Goal: Information Seeking & Learning: Learn about a topic

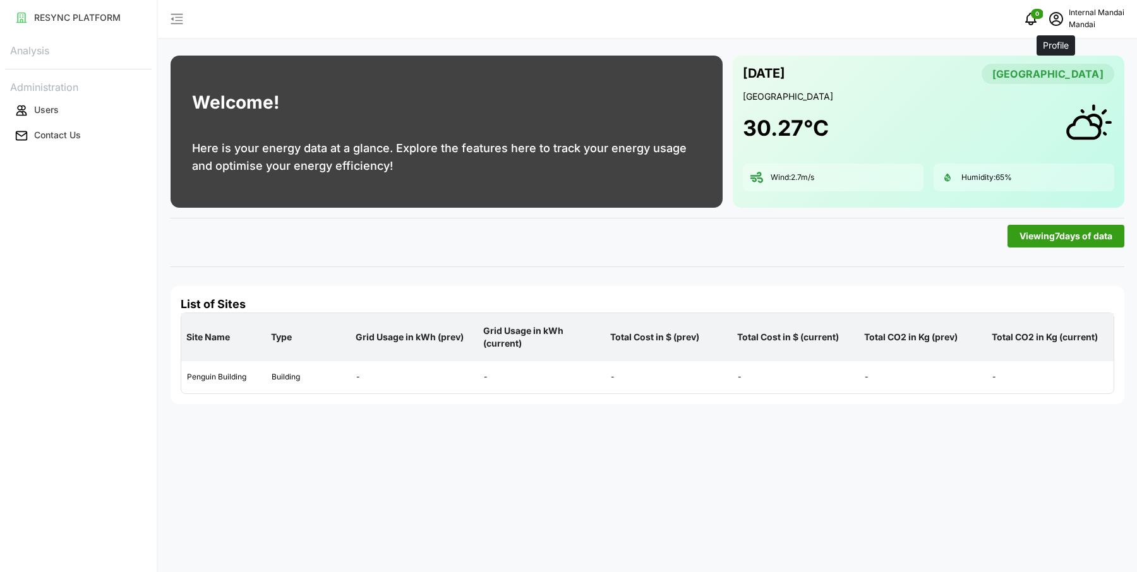
click at [1055, 18] on icon "schedule" at bounding box center [1055, 17] width 5 height 5
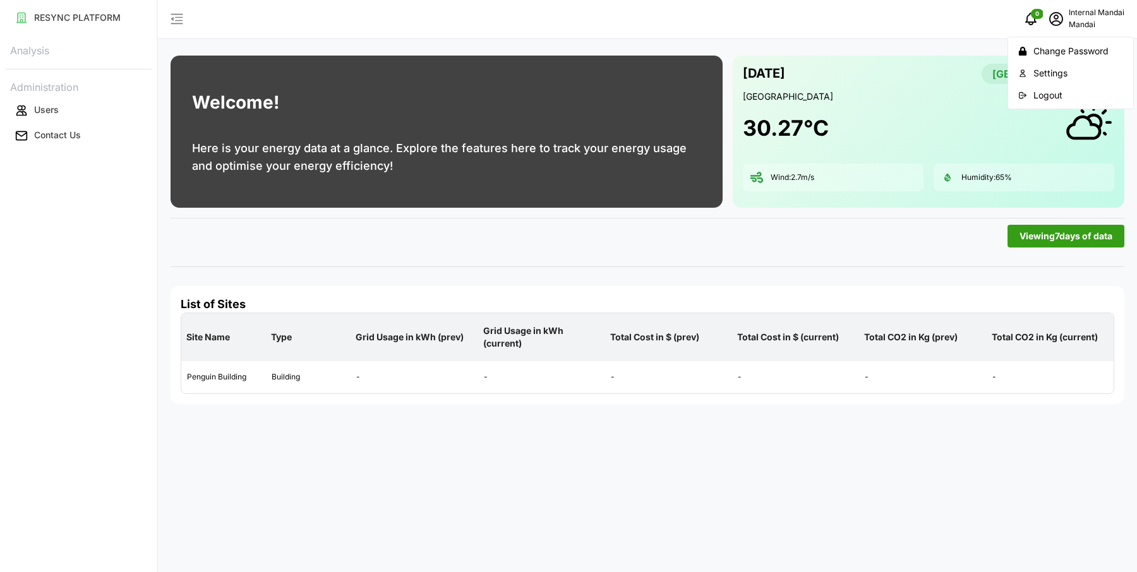
click at [1054, 88] on div "Logout" at bounding box center [1078, 95] width 90 height 14
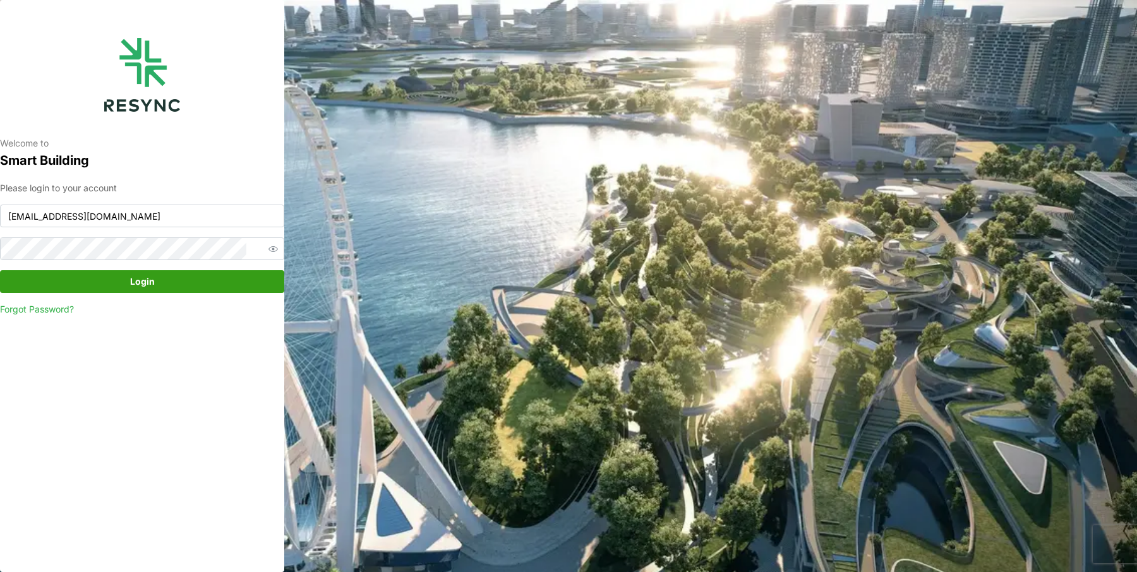
click at [104, 144] on p "Welcome to" at bounding box center [142, 143] width 284 height 13
click at [113, 212] on input "[EMAIL_ADDRESS][DOMAIN_NAME]" at bounding box center [142, 216] width 284 height 23
type input "[EMAIL_ADDRESS][DOMAIN_NAME]"
click at [167, 279] on span "Login" at bounding box center [142, 281] width 260 height 21
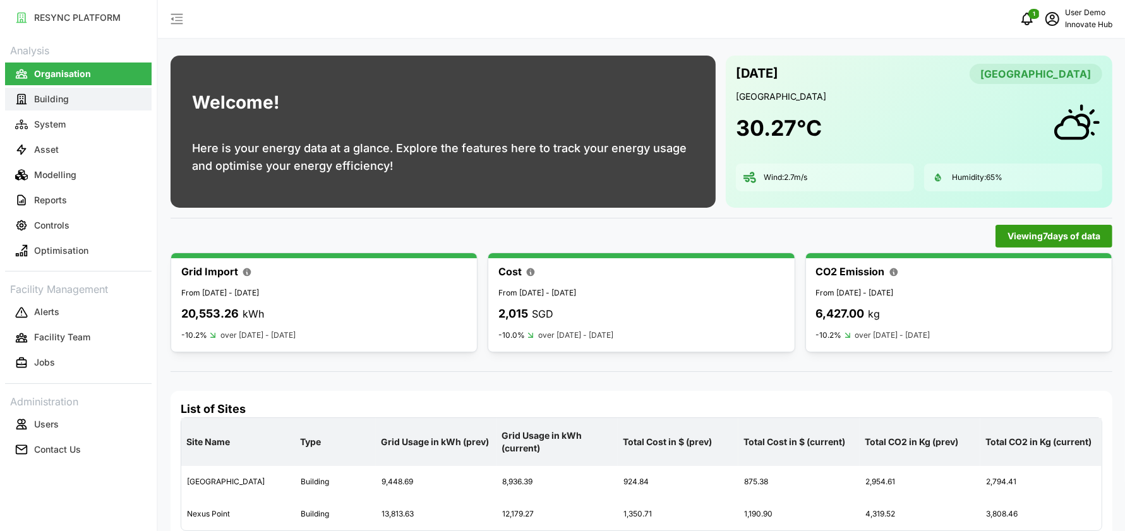
click at [61, 100] on p "Building" at bounding box center [51, 99] width 35 height 13
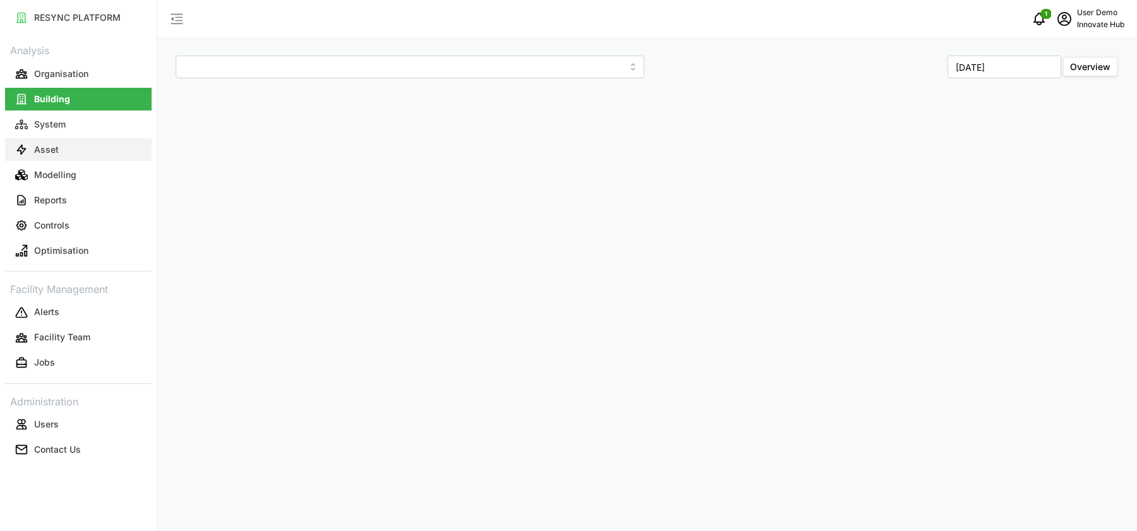
type input "[GEOGRAPHIC_DATA]"
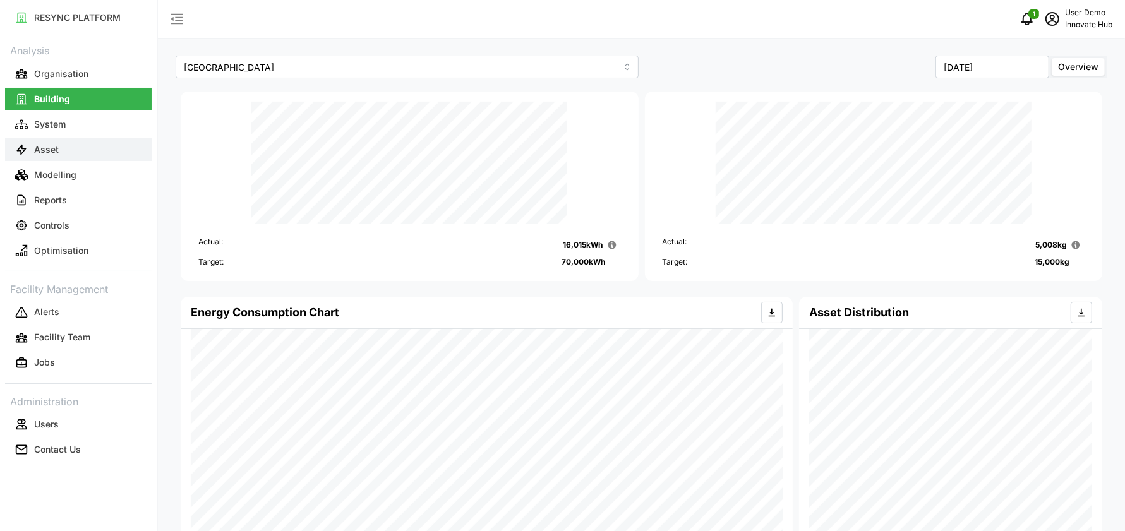
click at [49, 154] on p "Asset" at bounding box center [46, 149] width 25 height 13
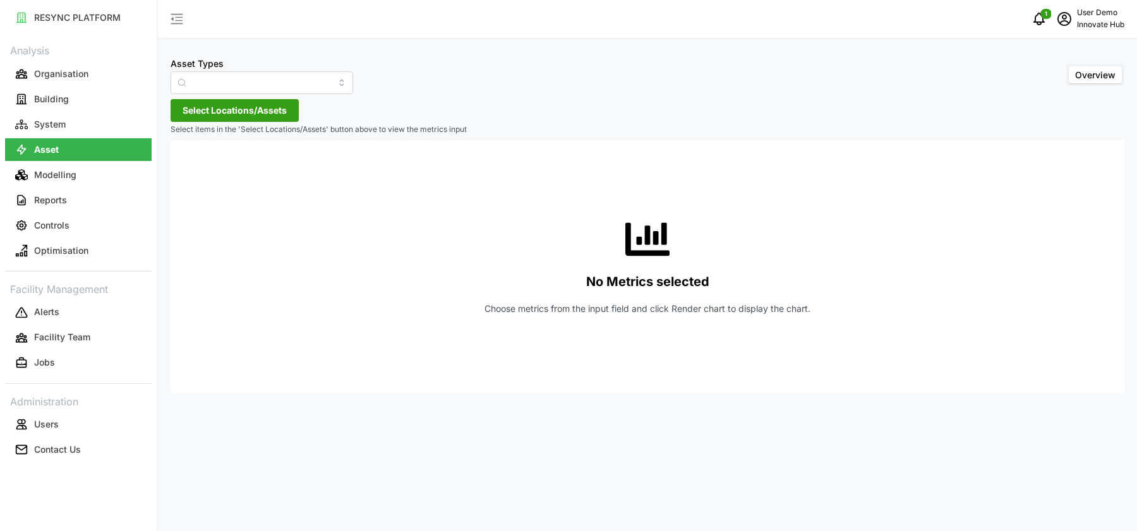
type input "Air Handling Unit"
click at [263, 112] on span "Select Locations/Assets" at bounding box center [235, 110] width 104 height 21
click at [186, 169] on icon at bounding box center [187, 167] width 10 height 10
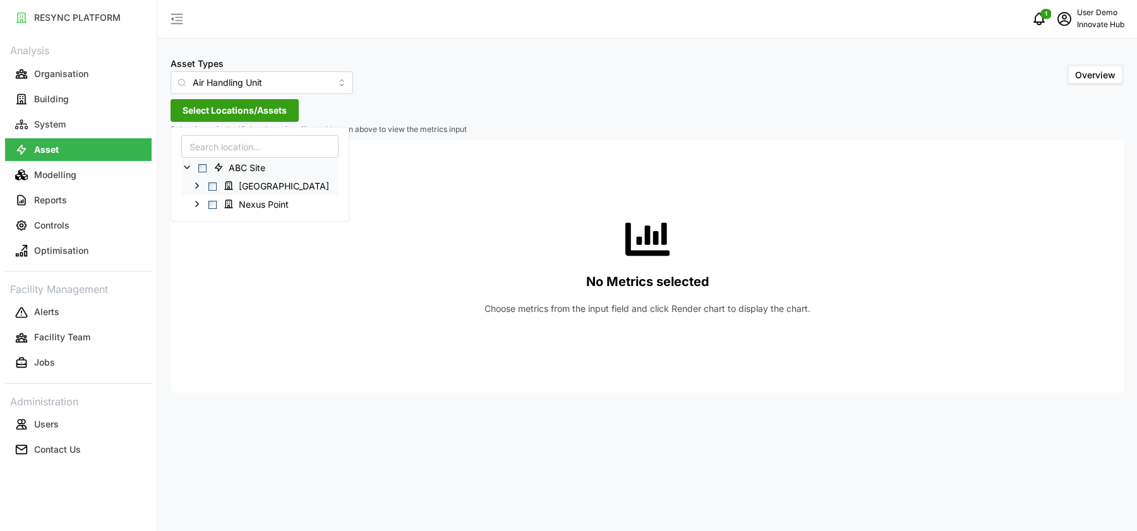
click at [196, 188] on icon at bounding box center [197, 186] width 10 height 10
click at [220, 203] on span "Select 40.AHU01" at bounding box center [223, 204] width 8 height 8
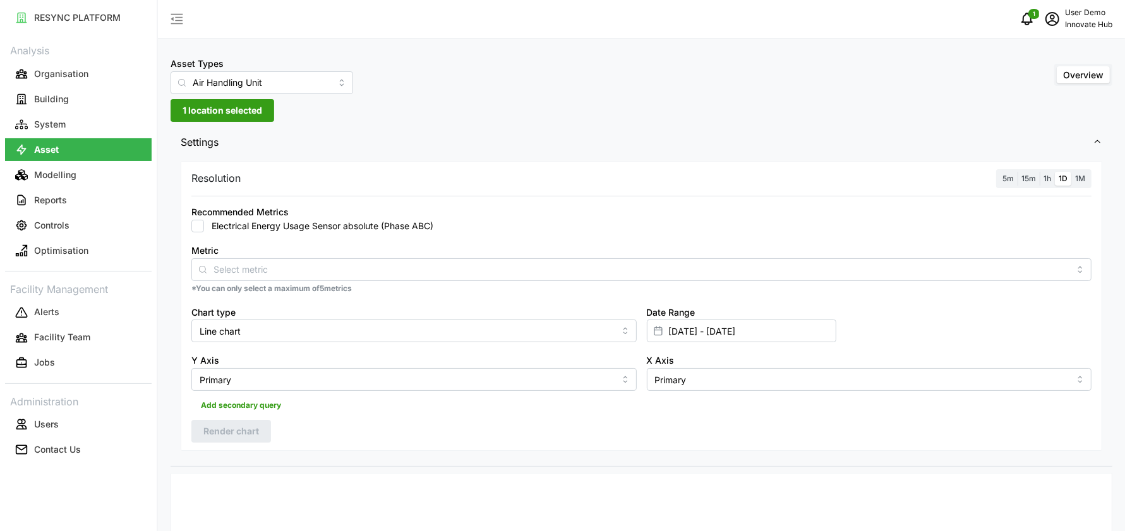
click at [436, 172] on div "Resolution 5m 15m 1h 1D 1M" at bounding box center [641, 179] width 900 height 20
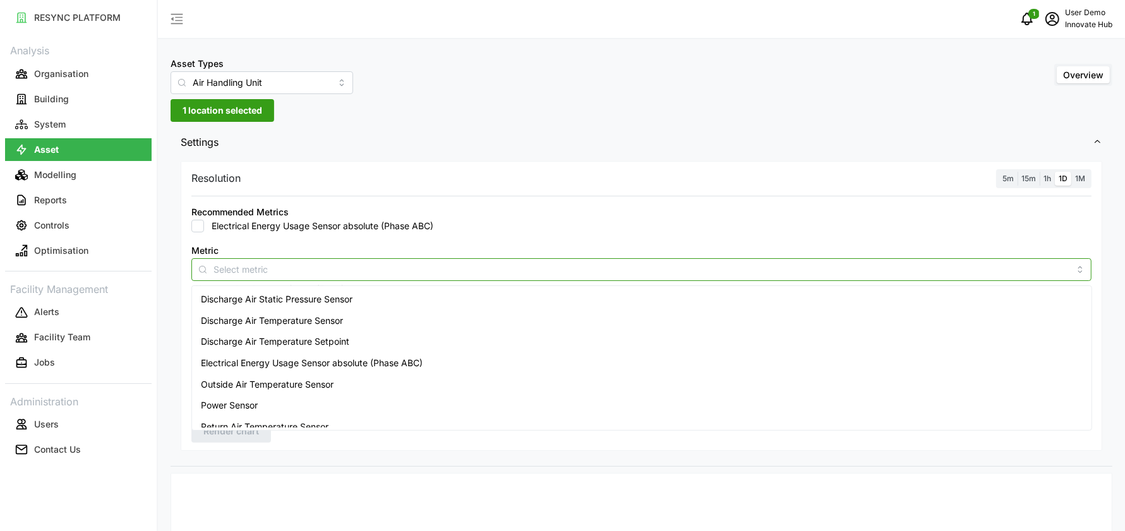
click at [383, 263] on input "Metric" at bounding box center [641, 269] width 856 height 14
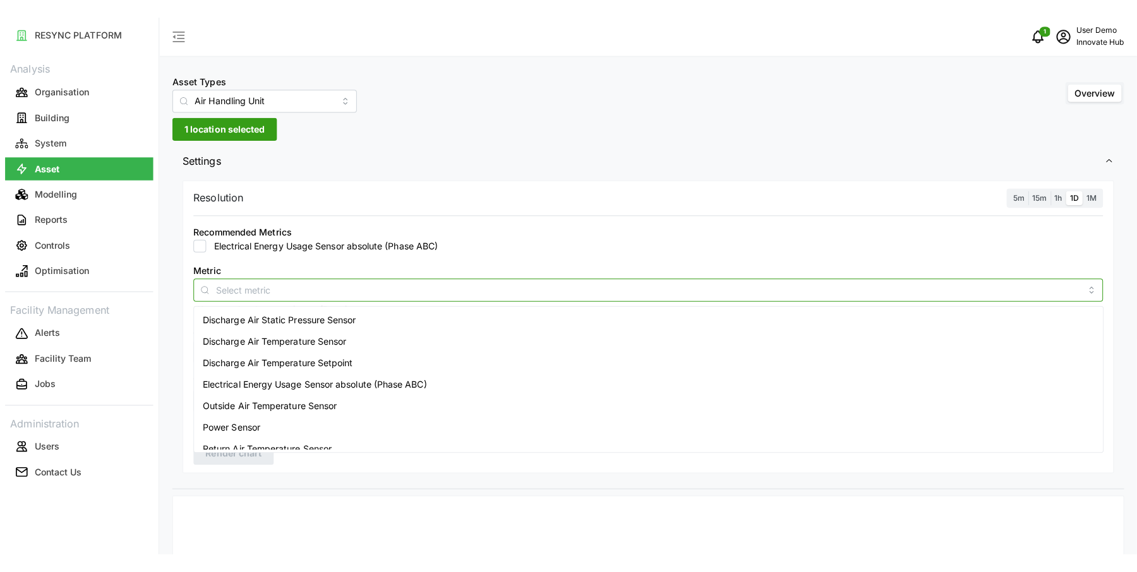
scroll to position [95, 0]
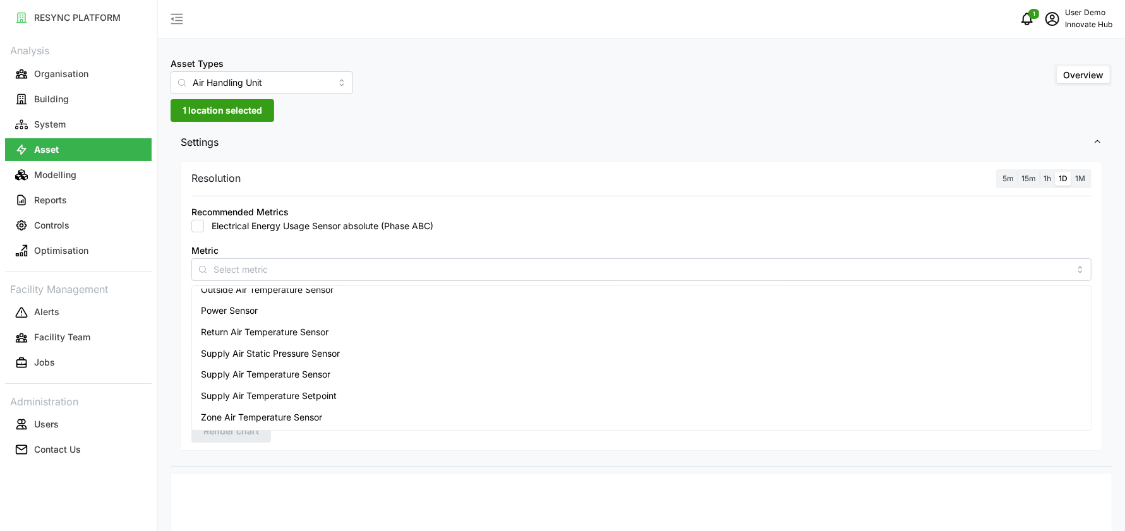
click at [502, 253] on div "Metric" at bounding box center [641, 262] width 900 height 39
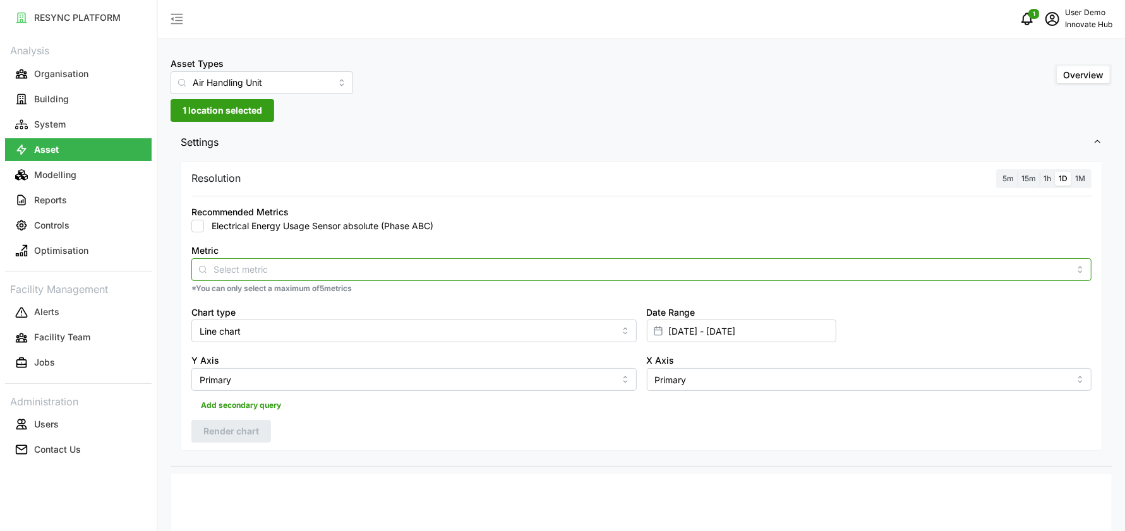
click at [287, 263] on input "Metric" at bounding box center [641, 269] width 856 height 14
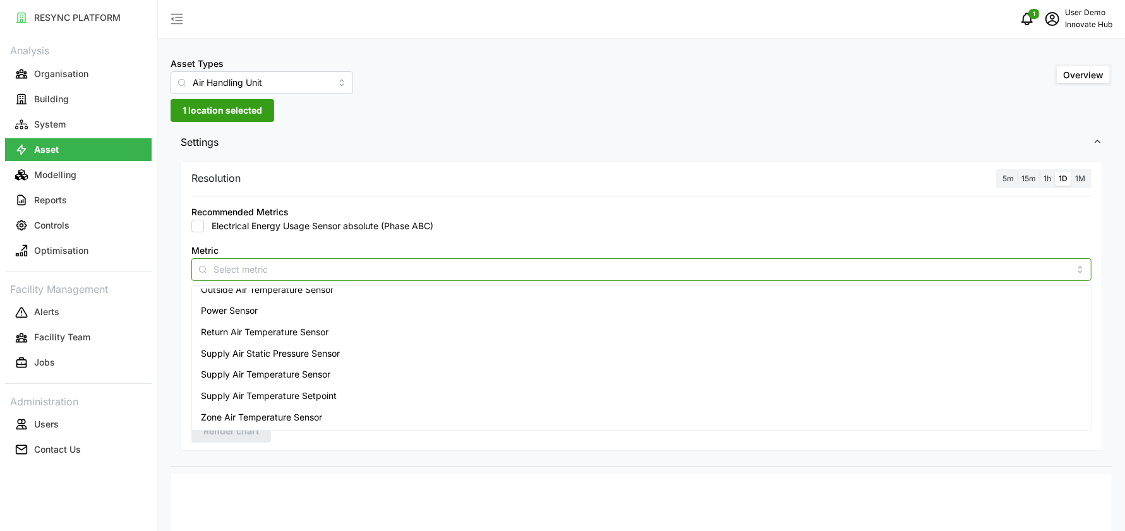
click at [282, 331] on span "Return Air Temperature Sensor" at bounding box center [265, 332] width 128 height 14
click at [515, 227] on div "Electrical Energy Usage Sensor absolute (Phase ABC)" at bounding box center [641, 226] width 900 height 13
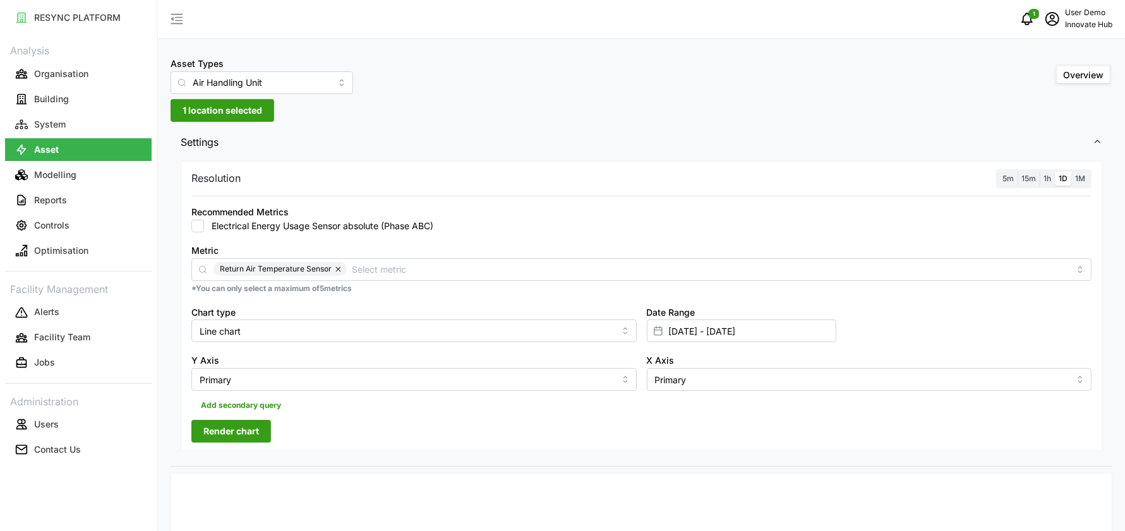
click at [1021, 178] on label "15m" at bounding box center [1028, 179] width 22 height 15
click at [1017, 172] on input "15m" at bounding box center [1017, 172] width 0 height 0
click at [692, 326] on input "[DATE] - [DATE]" at bounding box center [741, 331] width 189 height 23
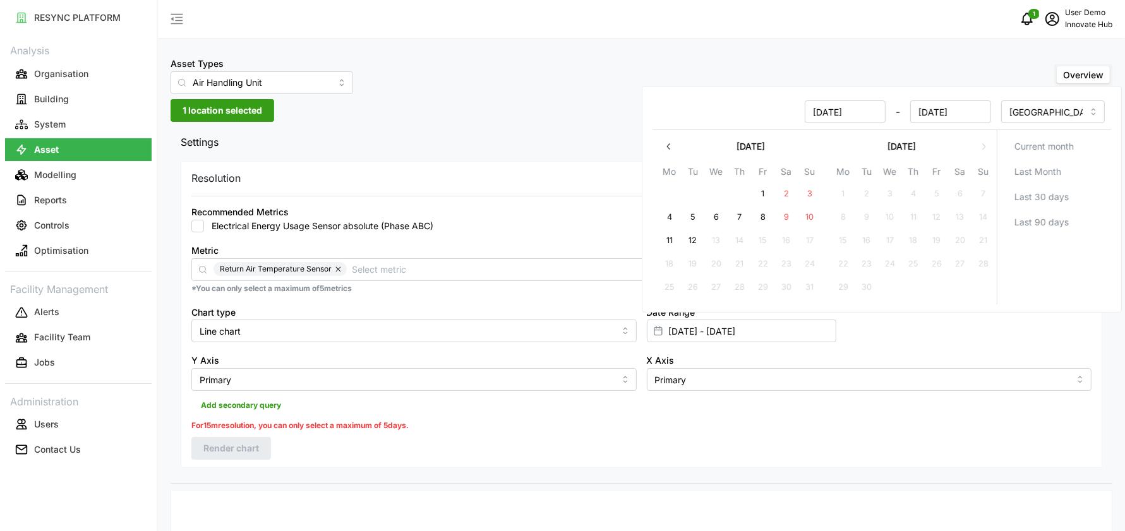
click at [669, 241] on button "11" at bounding box center [669, 241] width 23 height 23
type input "[DATE] - [DATE]"
type input "[DATE]"
click at [687, 241] on button "12" at bounding box center [692, 241] width 23 height 23
click at [591, 218] on div "Recommended Metrics Electrical Energy Usage Sensor absolute (Phase ABC)" at bounding box center [641, 218] width 900 height 28
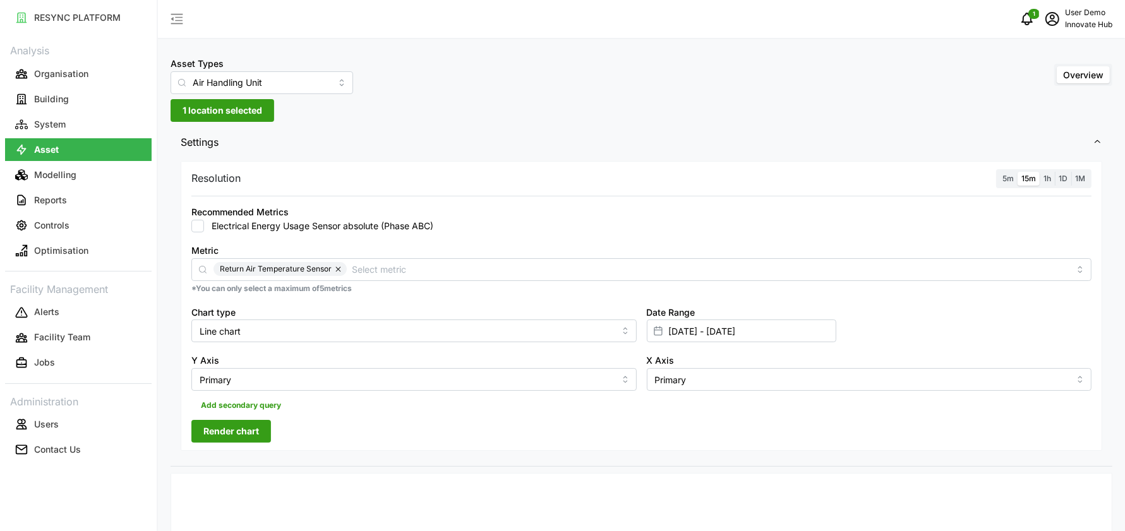
click at [219, 433] on span "Render chart" at bounding box center [231, 431] width 56 height 21
click at [44, 316] on p "Alerts" at bounding box center [46, 312] width 25 height 13
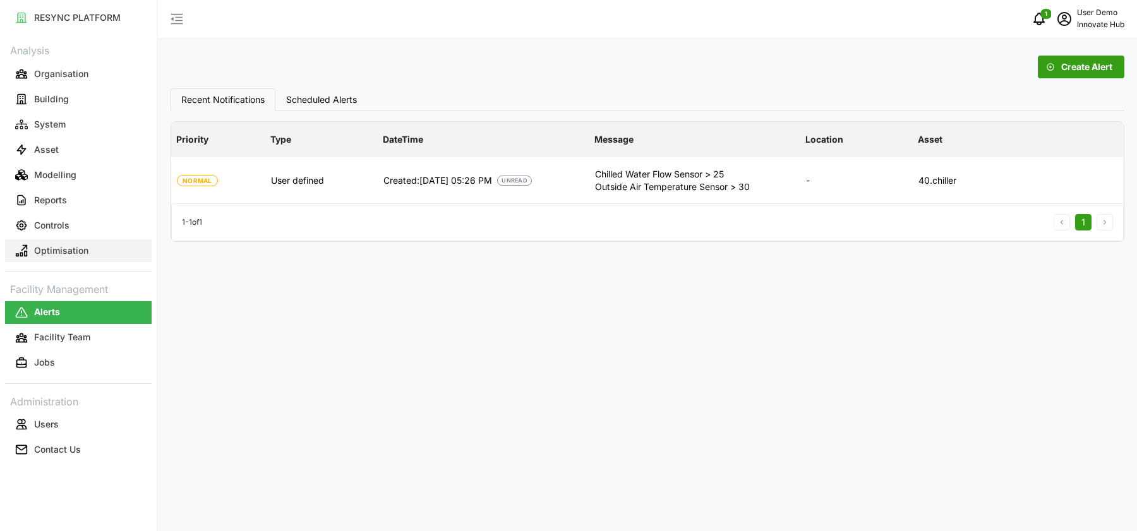
click at [49, 255] on p "Optimisation" at bounding box center [61, 250] width 54 height 13
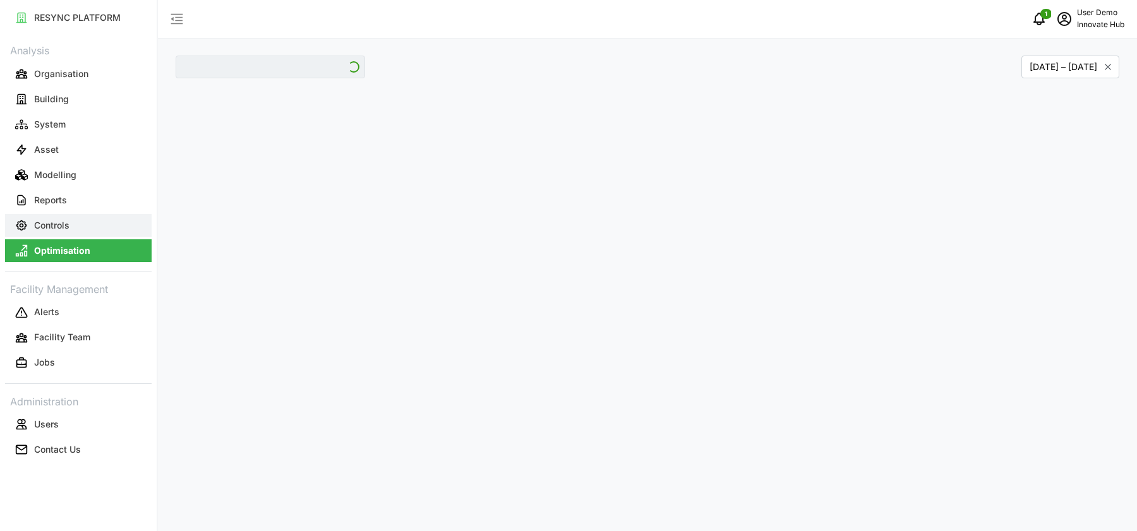
type input "[GEOGRAPHIC_DATA]"
